Goal: Information Seeking & Learning: Learn about a topic

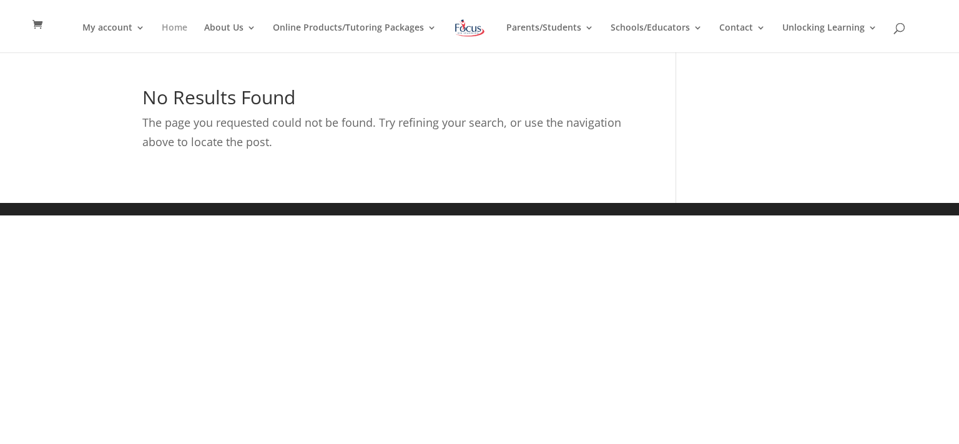
click at [172, 24] on link "Home" at bounding box center [175, 37] width 26 height 29
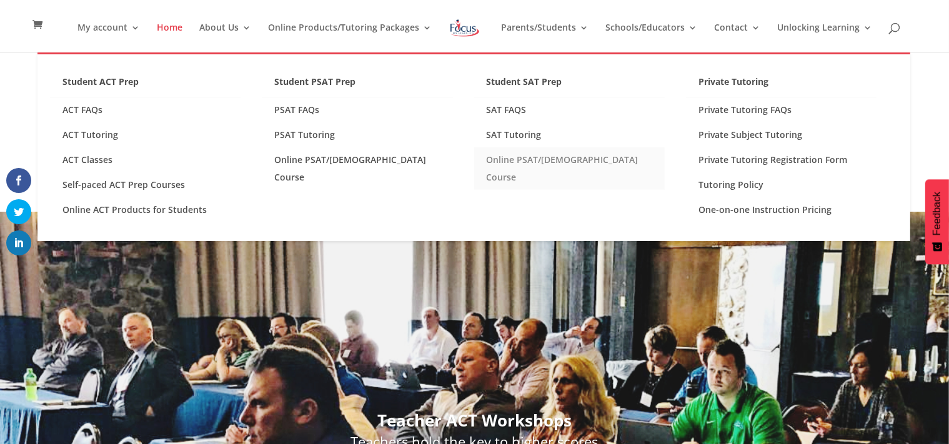
click at [550, 164] on link "Online PSAT/[DEMOGRAPHIC_DATA] Course" at bounding box center [569, 168] width 191 height 42
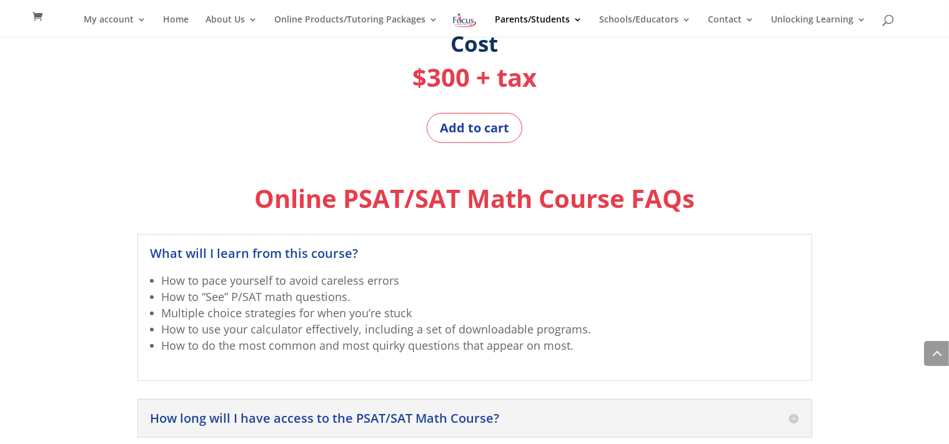
scroll to position [988, 0]
